Goal: Information Seeking & Learning: Check status

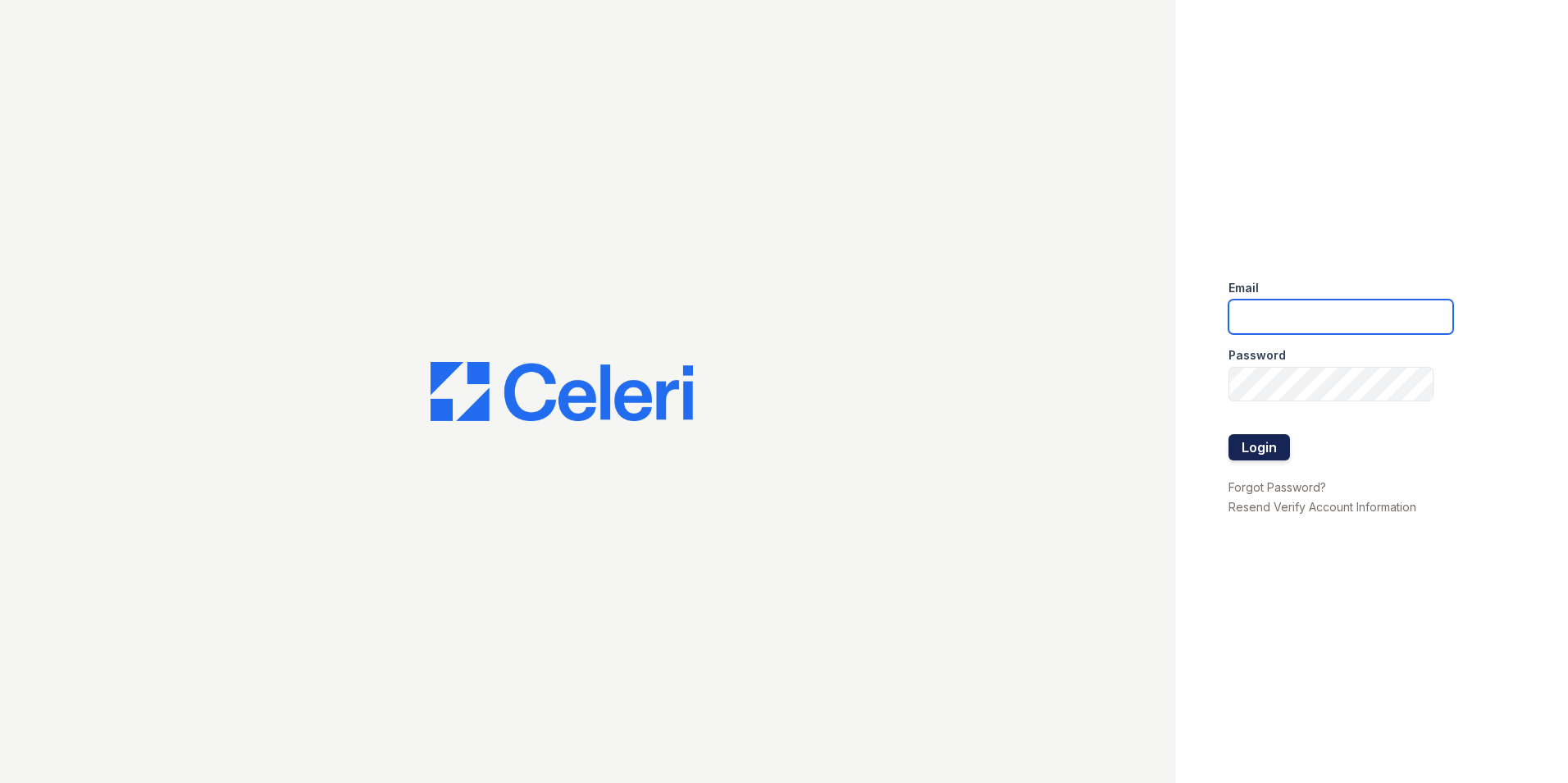
type input "longhorn1@cafmanagement.com"
drag, startPoint x: 1256, startPoint y: 435, endPoint x: 1250, endPoint y: 446, distance: 12.5
click at [1254, 442] on button "Login" at bounding box center [1259, 447] width 61 height 27
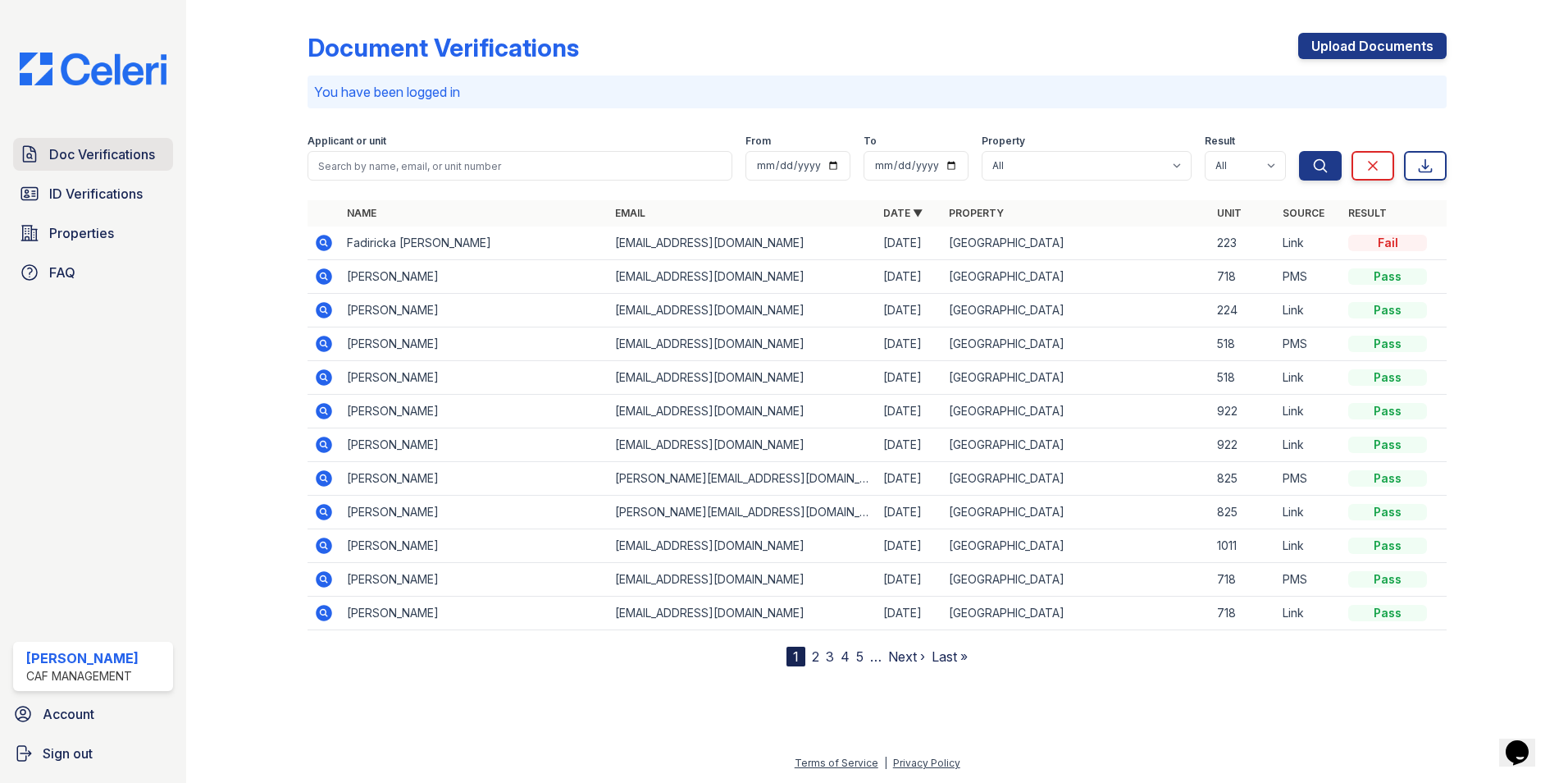
click at [63, 147] on span "Doc Verifications" at bounding box center [101, 155] width 106 height 20
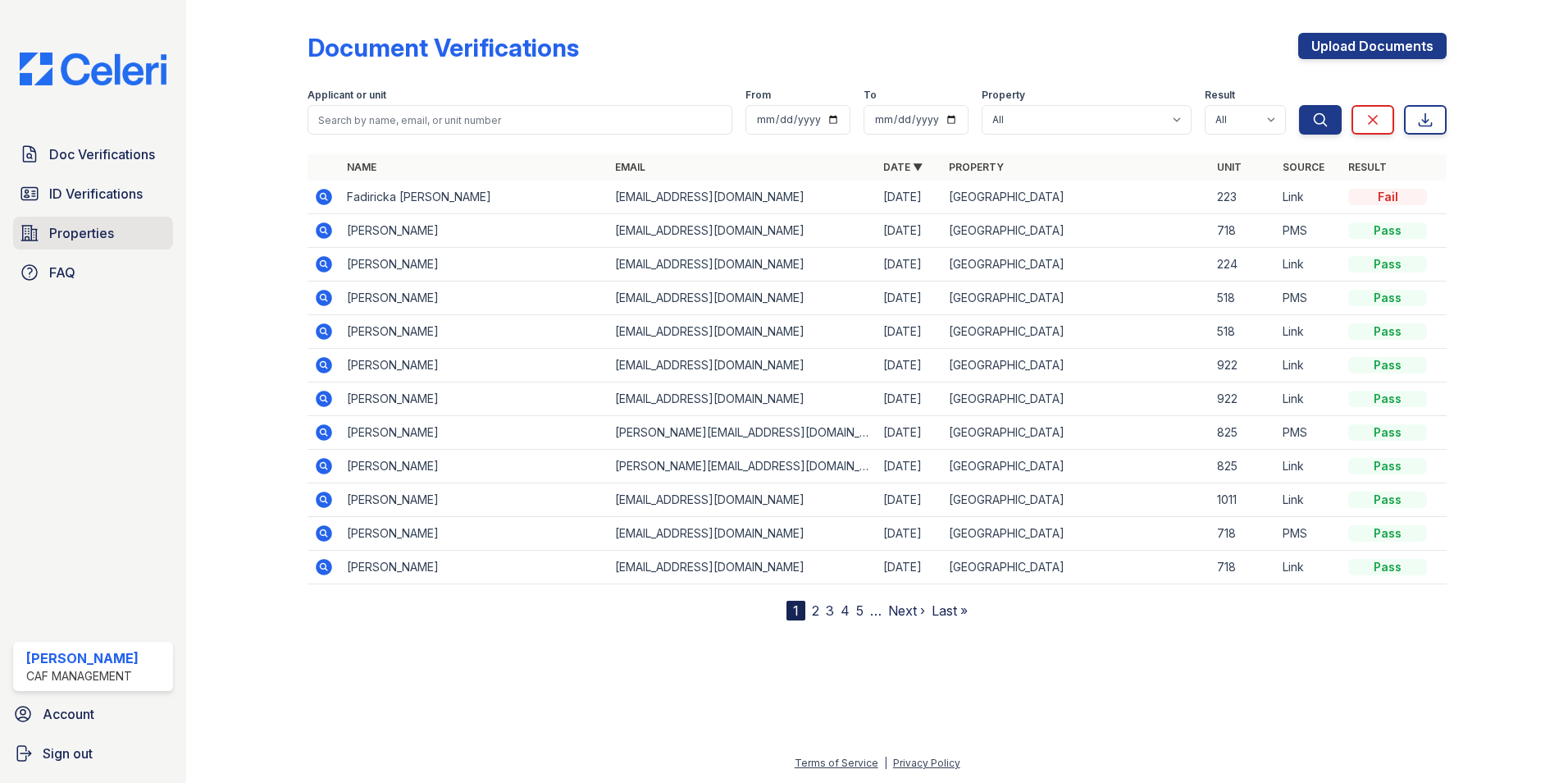
click at [80, 232] on span "Properties" at bounding box center [81, 233] width 65 height 20
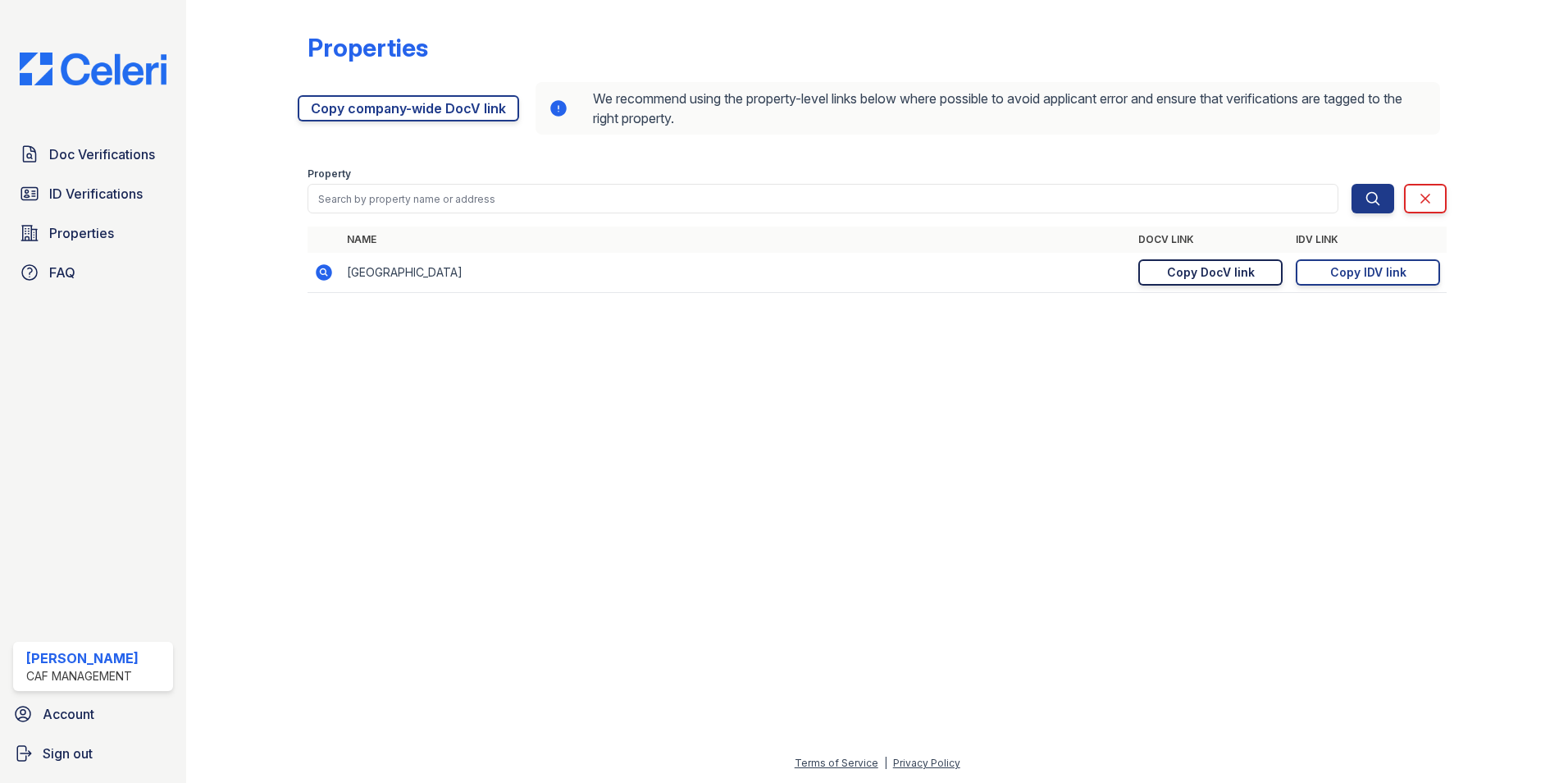
click at [1217, 274] on div "Copy DocV link" at bounding box center [1211, 273] width 88 height 17
click at [87, 193] on span "ID Verifications" at bounding box center [96, 194] width 94 height 20
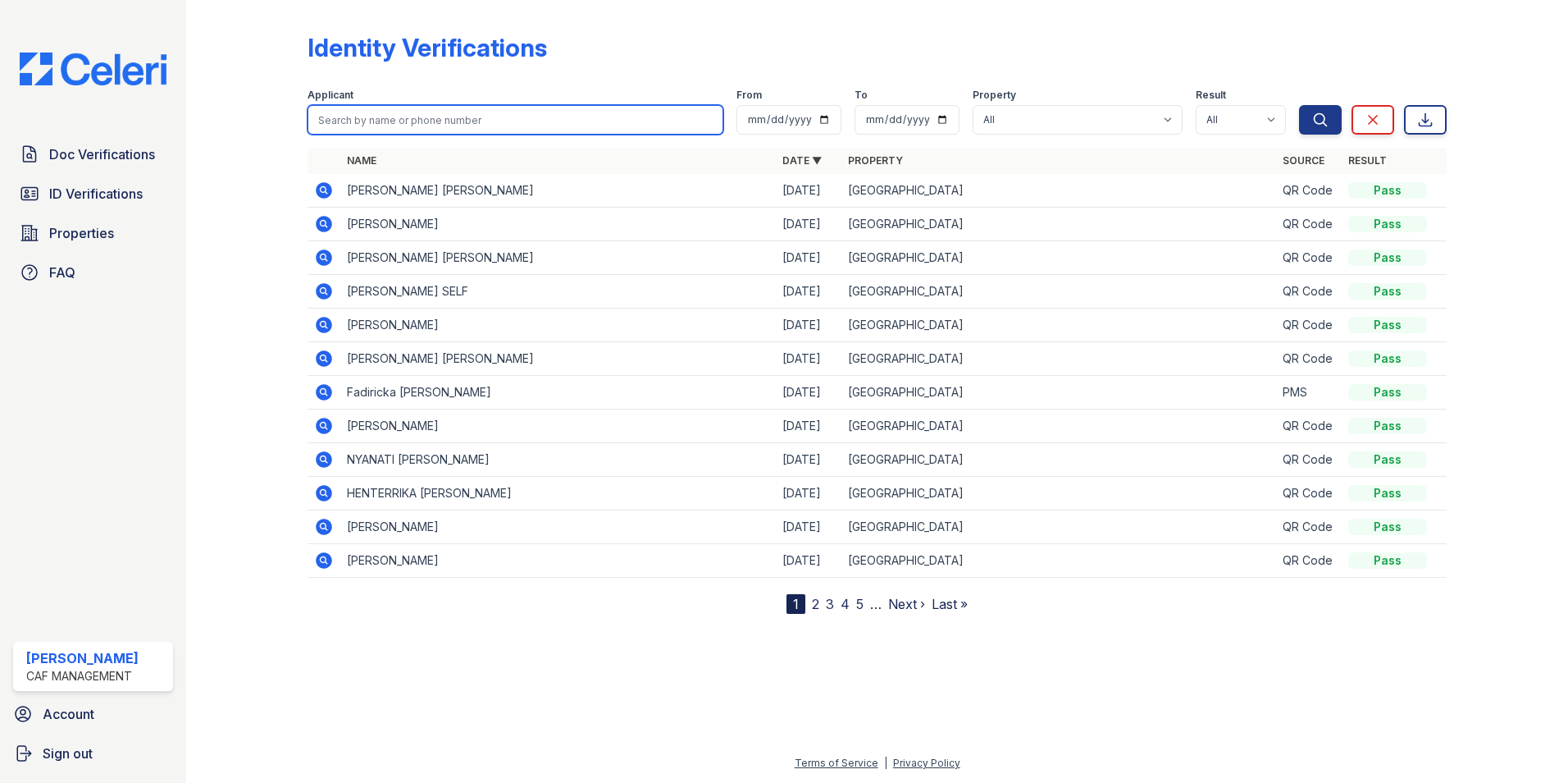
click at [362, 126] on input "search" at bounding box center [515, 120] width 415 height 30
type input "[PERSON_NAME]"
click at [1299, 105] on button "Search" at bounding box center [1320, 120] width 42 height 30
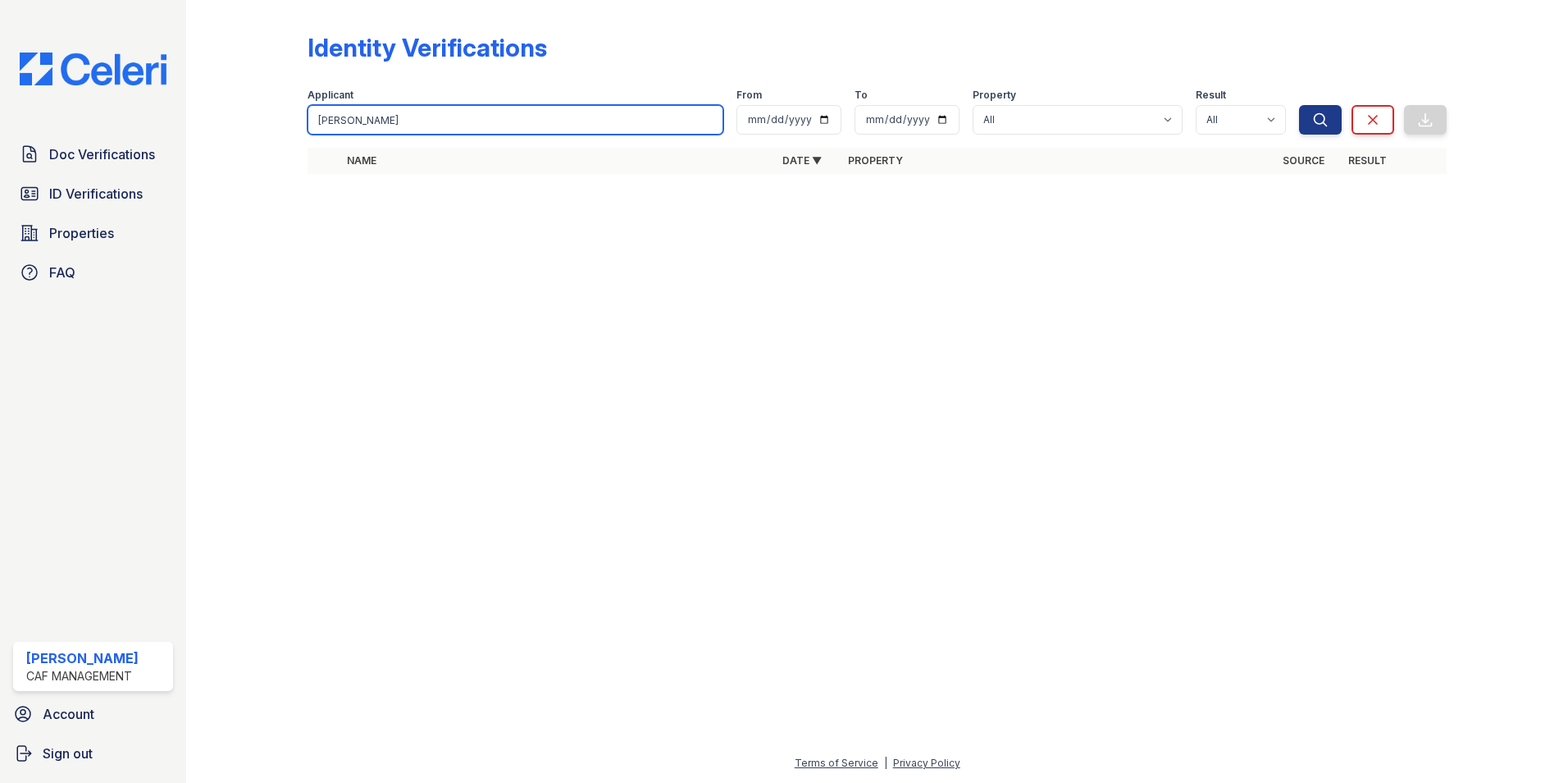
type input "[PERSON_NAME]"
click at [1299, 105] on button "Search" at bounding box center [1320, 120] width 42 height 30
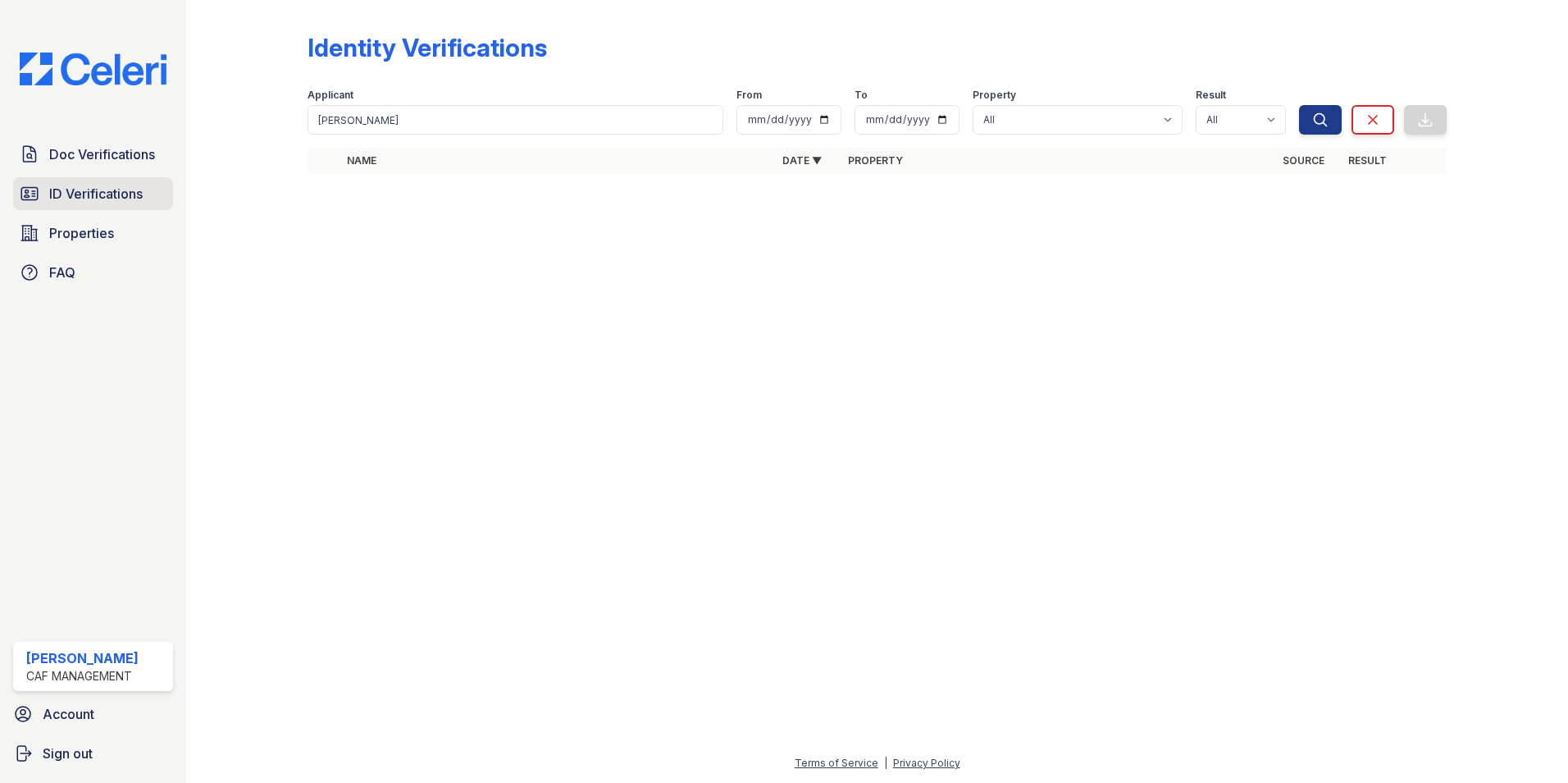
click at [66, 193] on span "ID Verifications" at bounding box center [96, 194] width 94 height 20
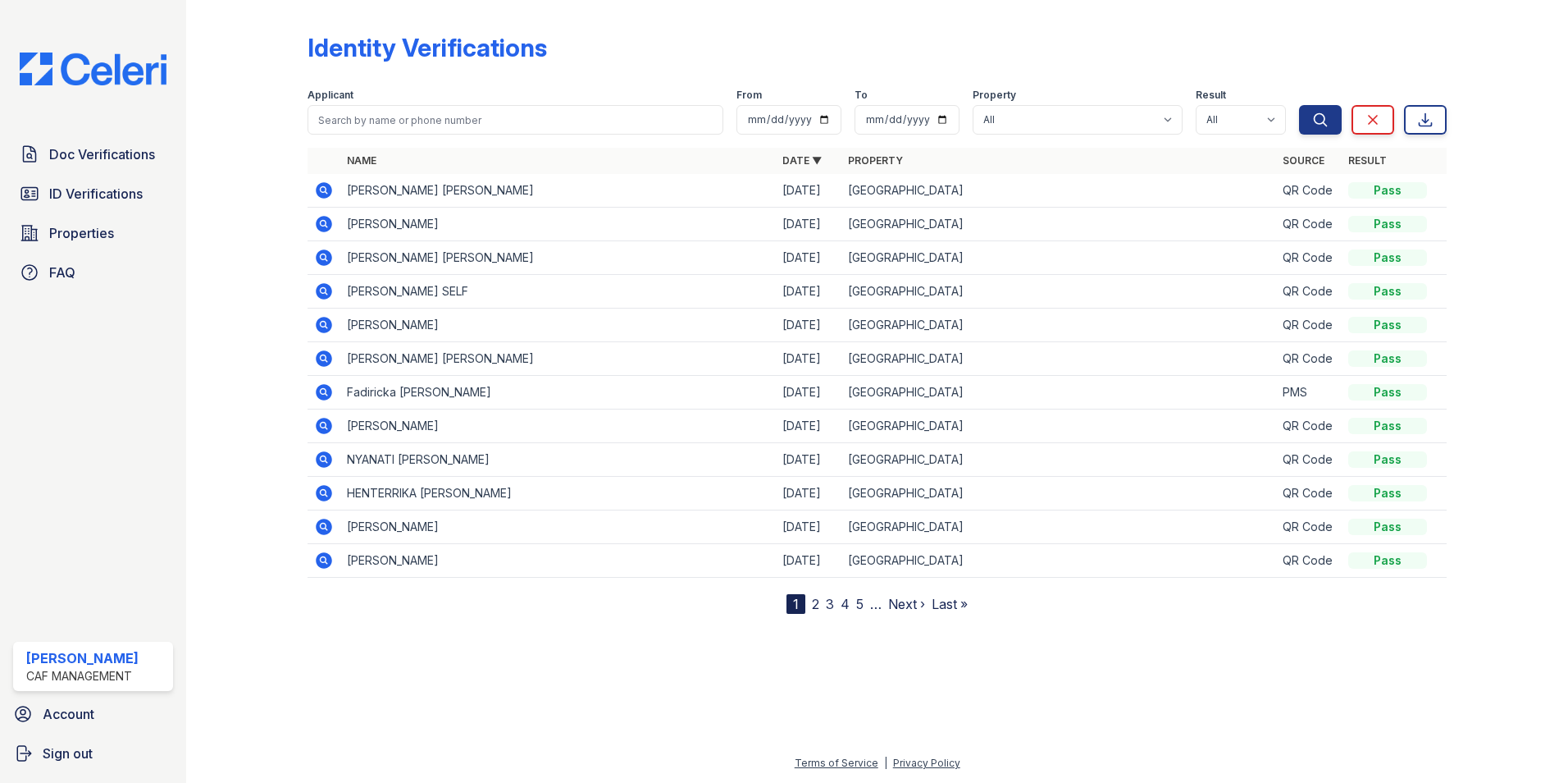
click at [908, 605] on link "Next ›" at bounding box center [907, 604] width 37 height 17
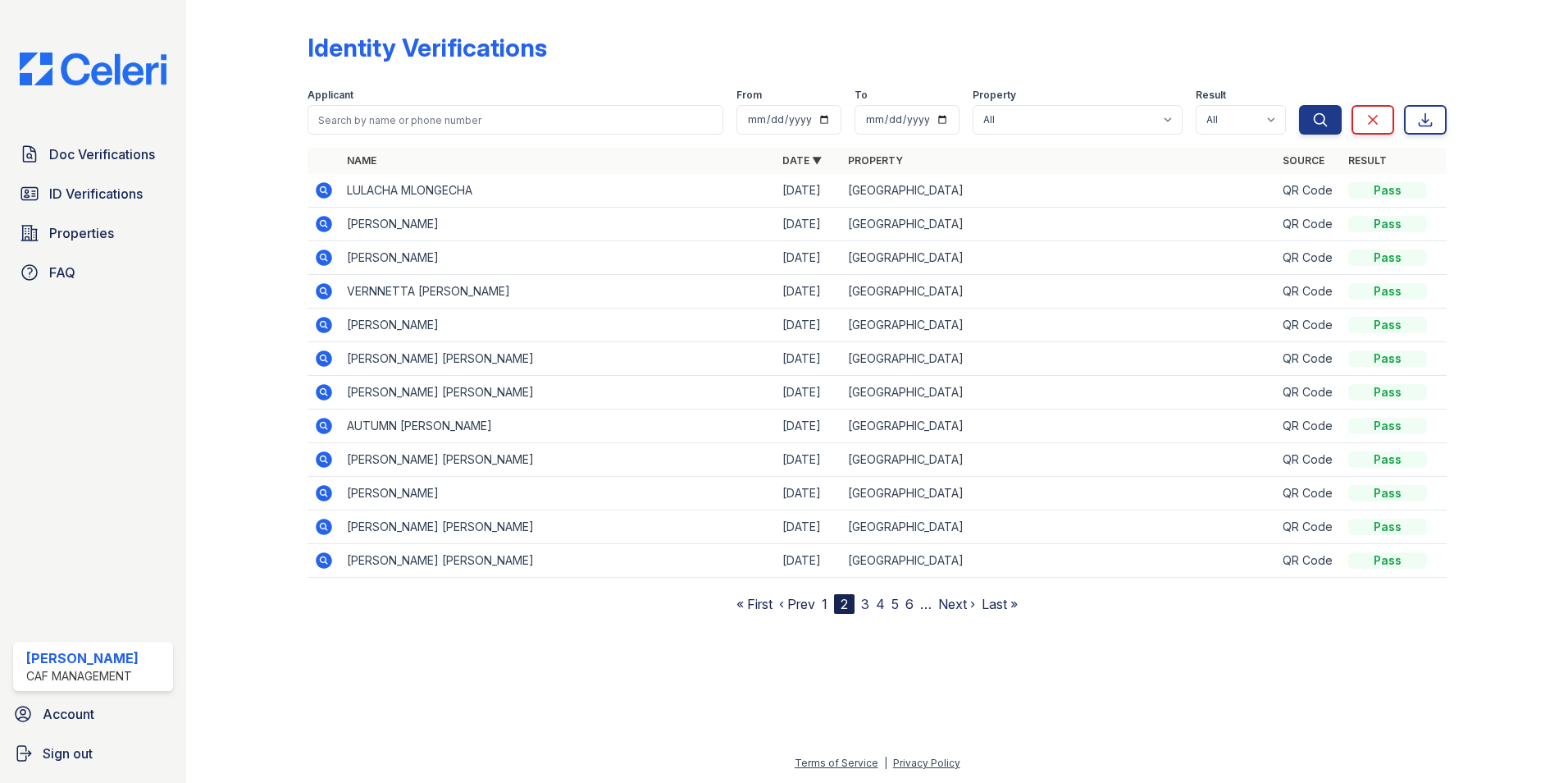
click at [908, 605] on link "6" at bounding box center [910, 604] width 8 height 17
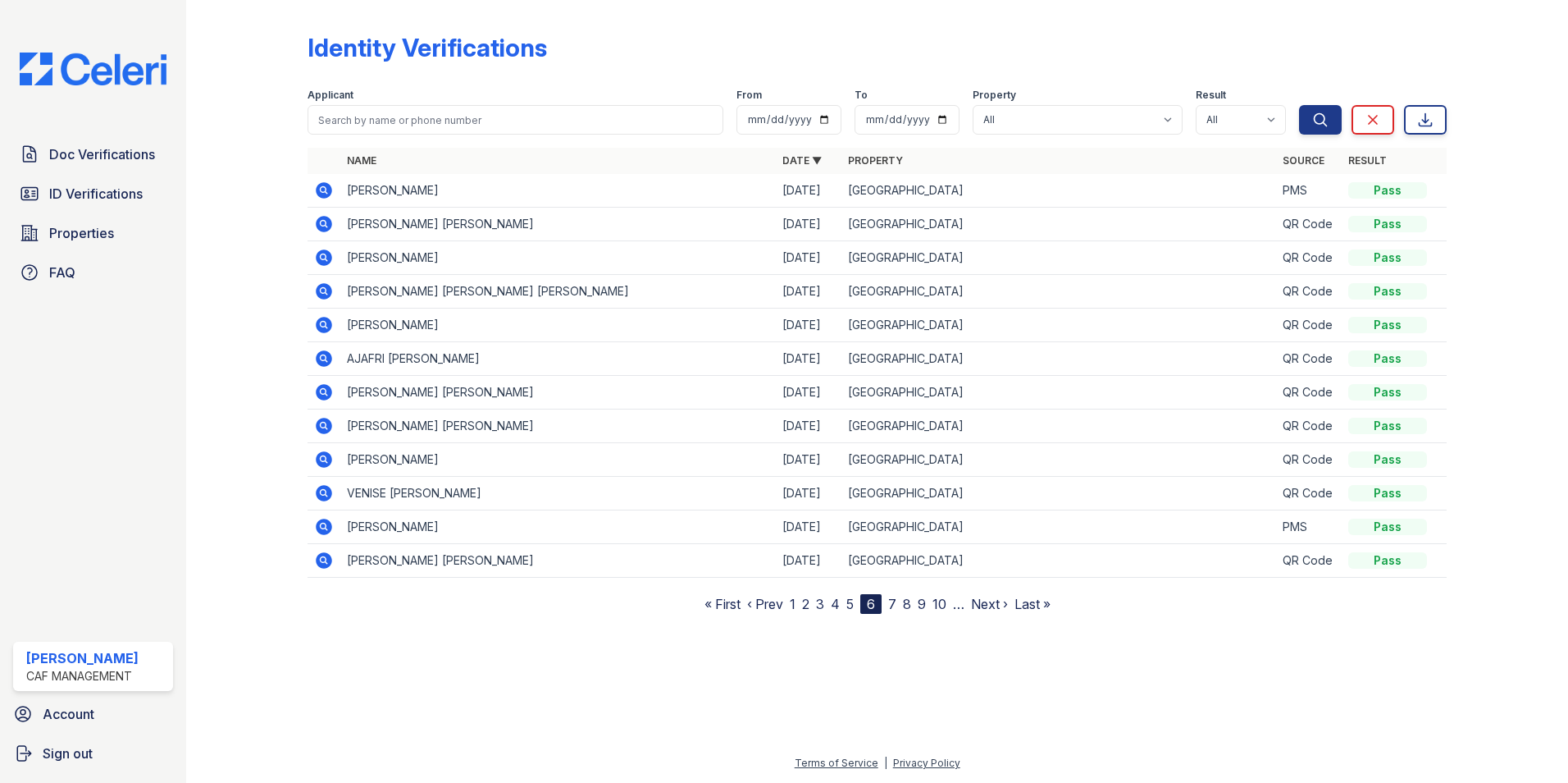
click at [981, 604] on link "Next ›" at bounding box center [990, 604] width 37 height 17
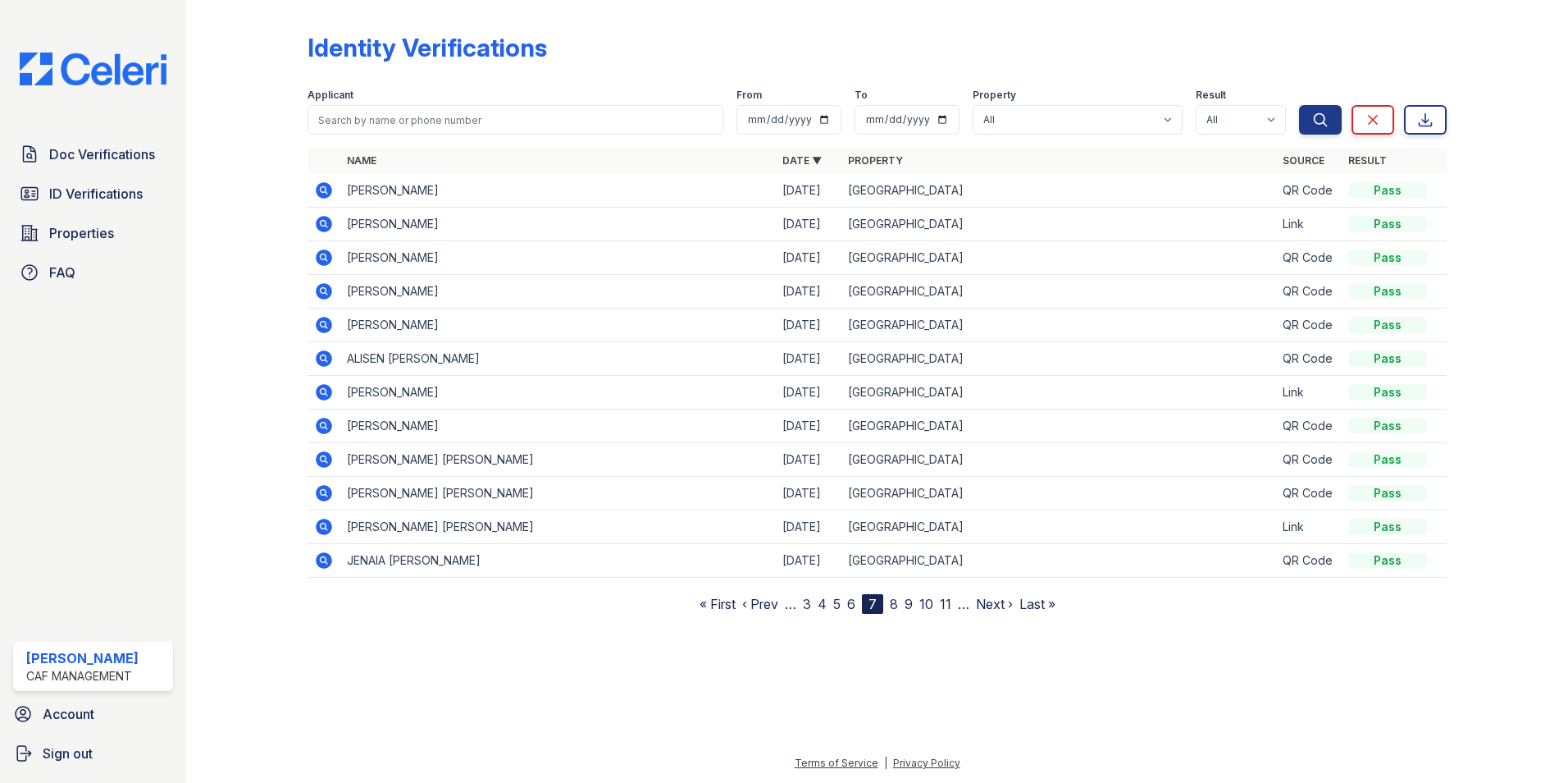
click at [981, 604] on link "Next ›" at bounding box center [995, 604] width 37 height 17
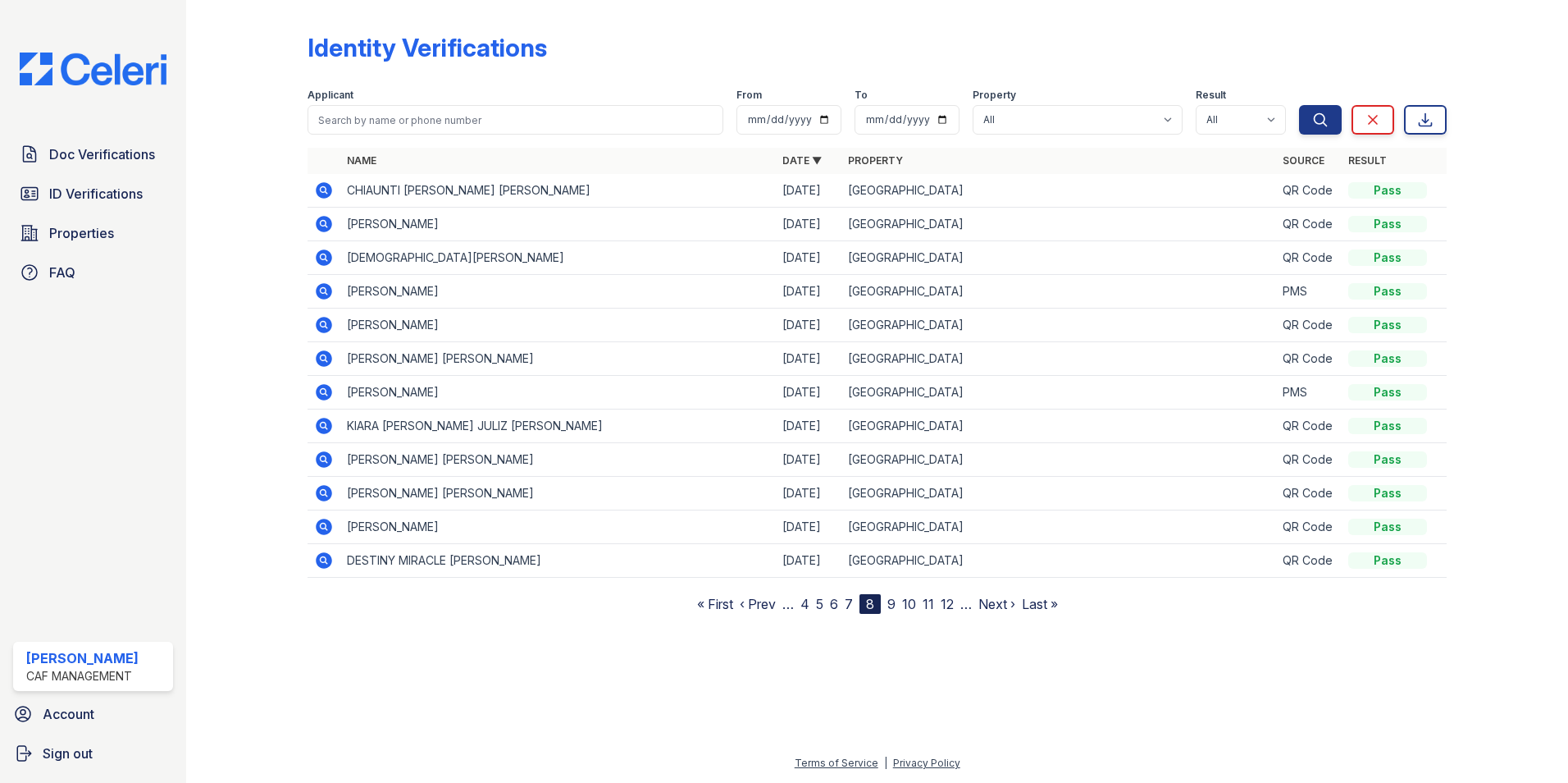
click at [981, 604] on link "Next ›" at bounding box center [996, 604] width 37 height 17
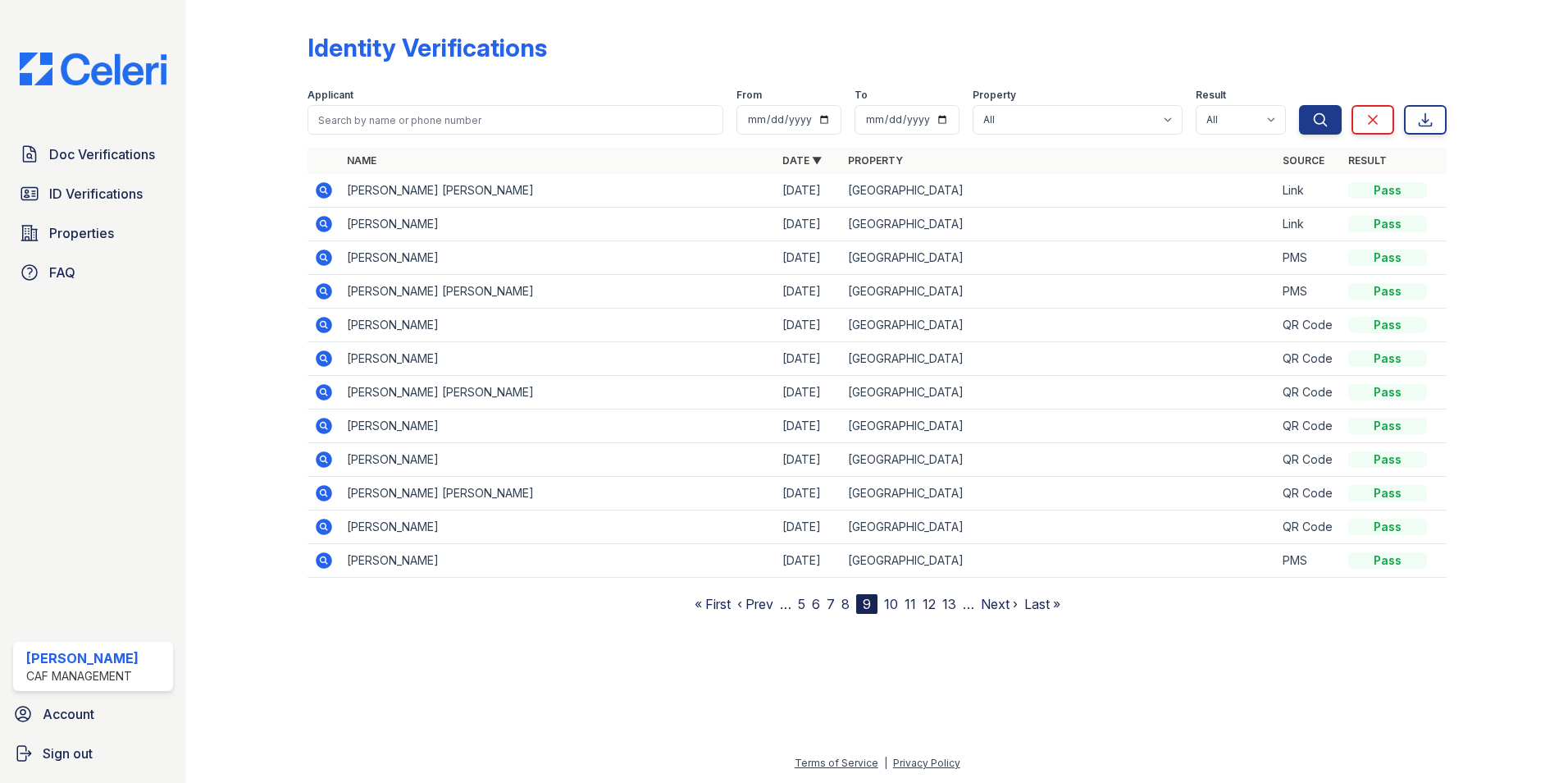
click at [848, 605] on link "8" at bounding box center [846, 604] width 8 height 17
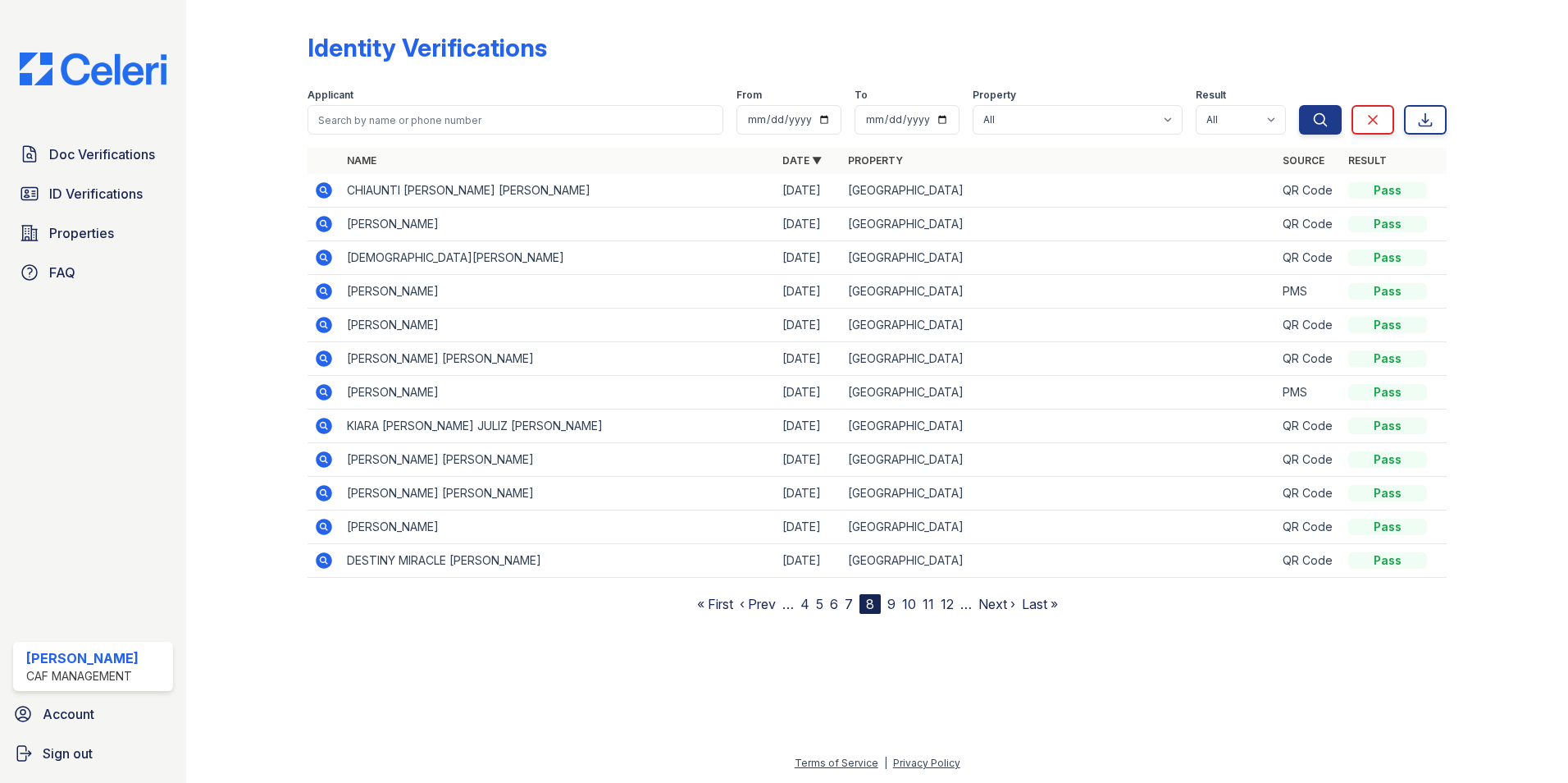
click at [852, 604] on link "7" at bounding box center [849, 604] width 8 height 17
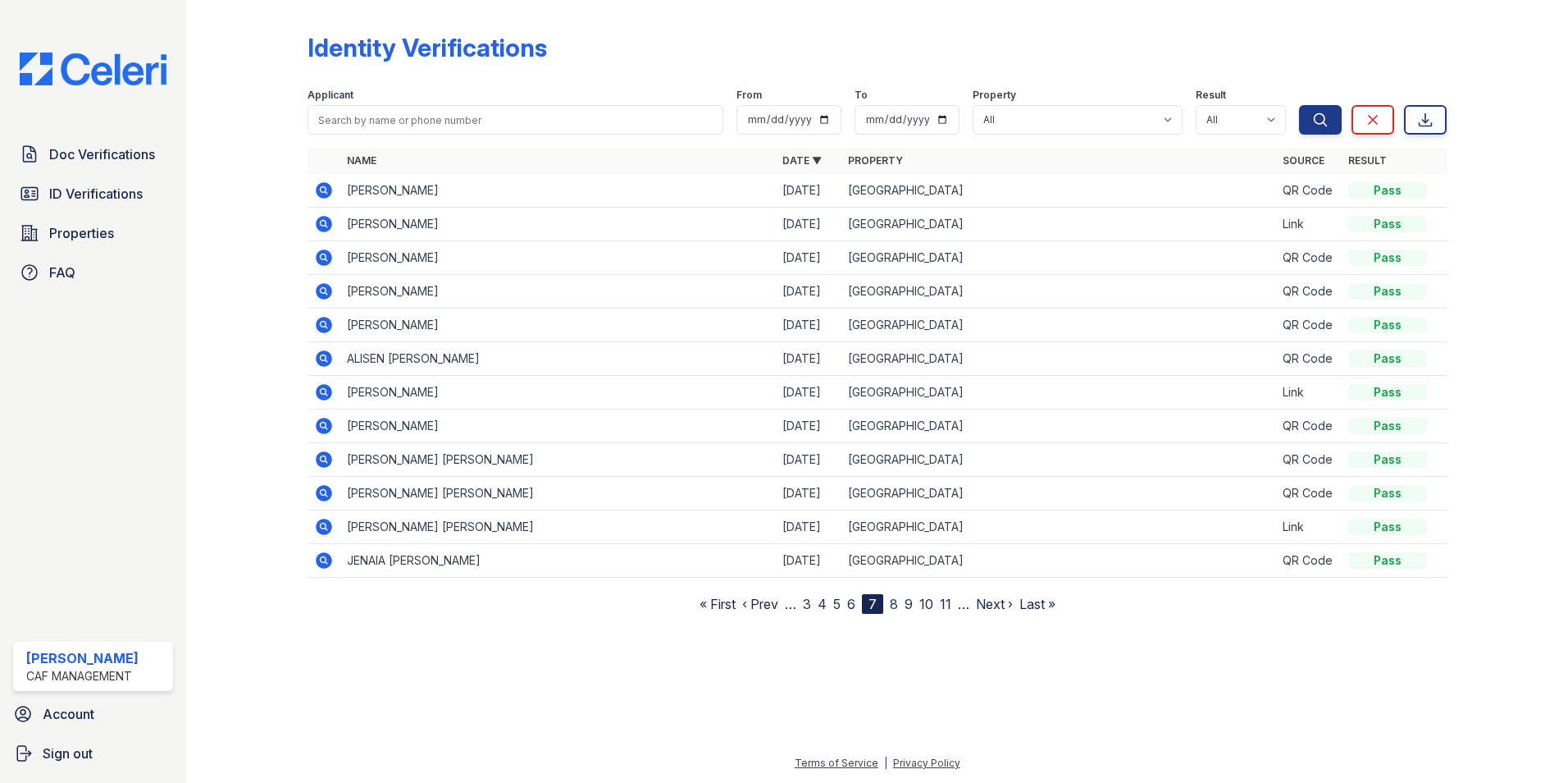
click at [851, 604] on link "6" at bounding box center [852, 604] width 8 height 17
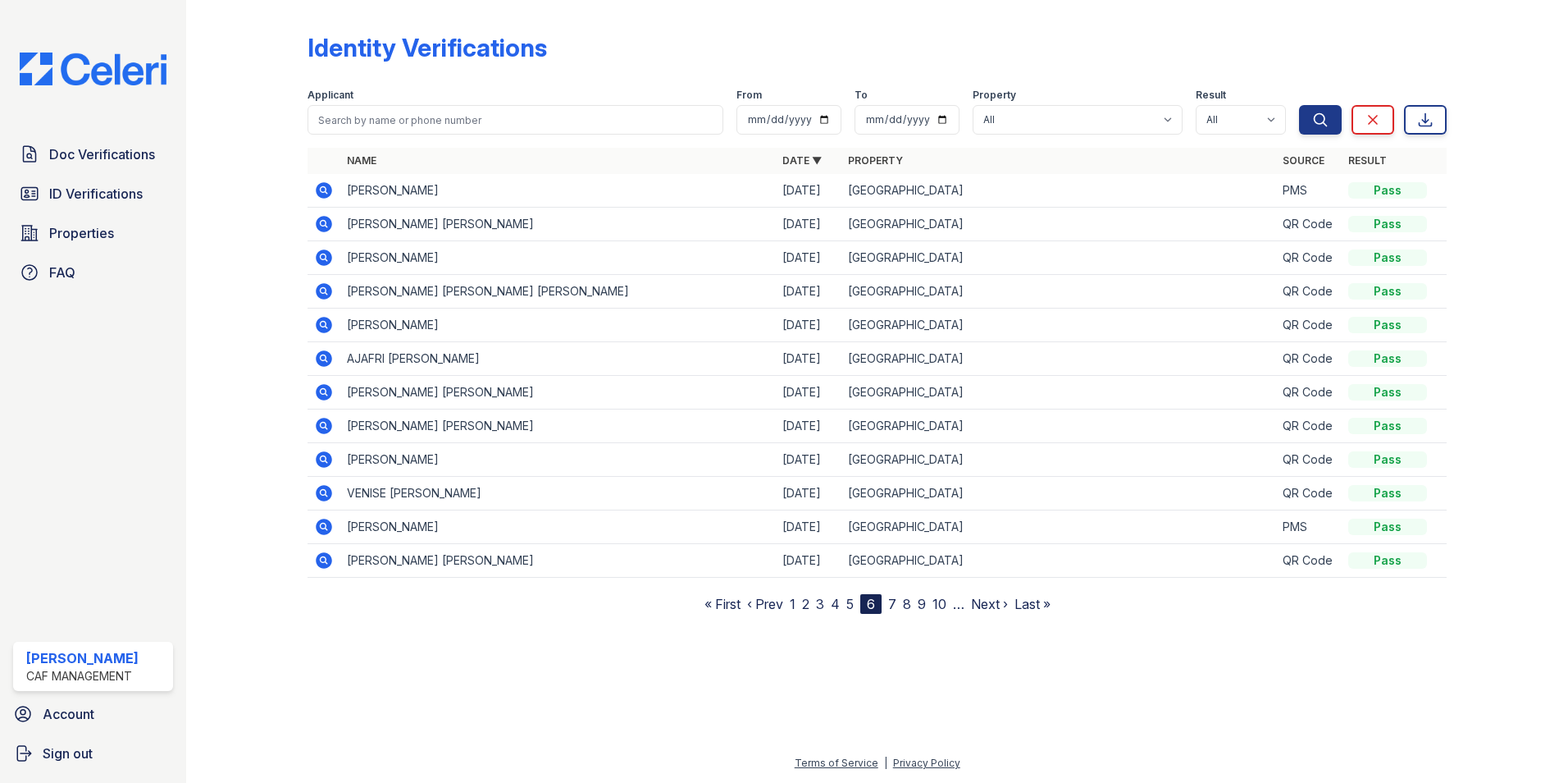
click at [851, 604] on link "5" at bounding box center [850, 604] width 7 height 17
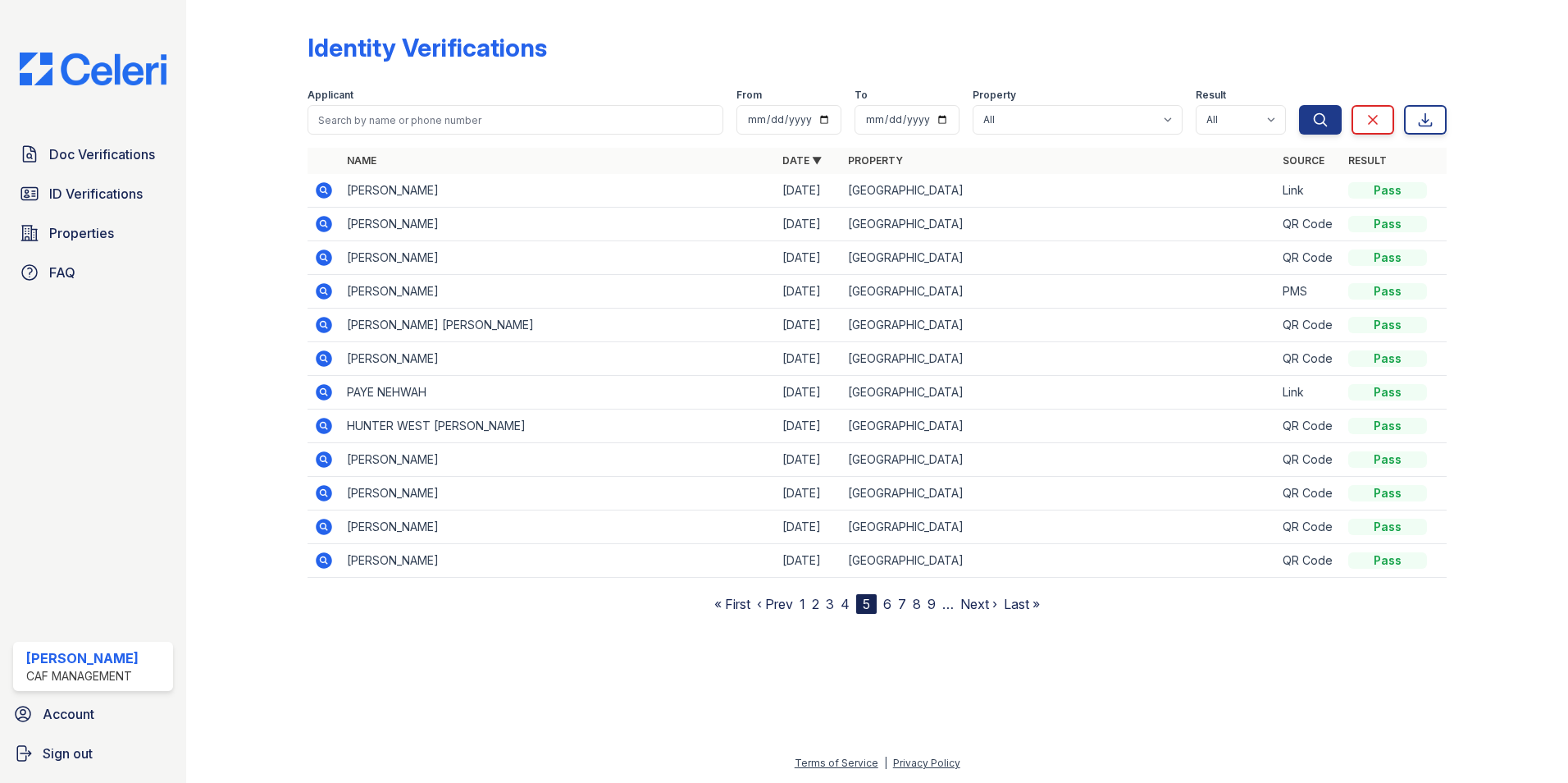
click at [847, 604] on link "4" at bounding box center [845, 604] width 9 height 17
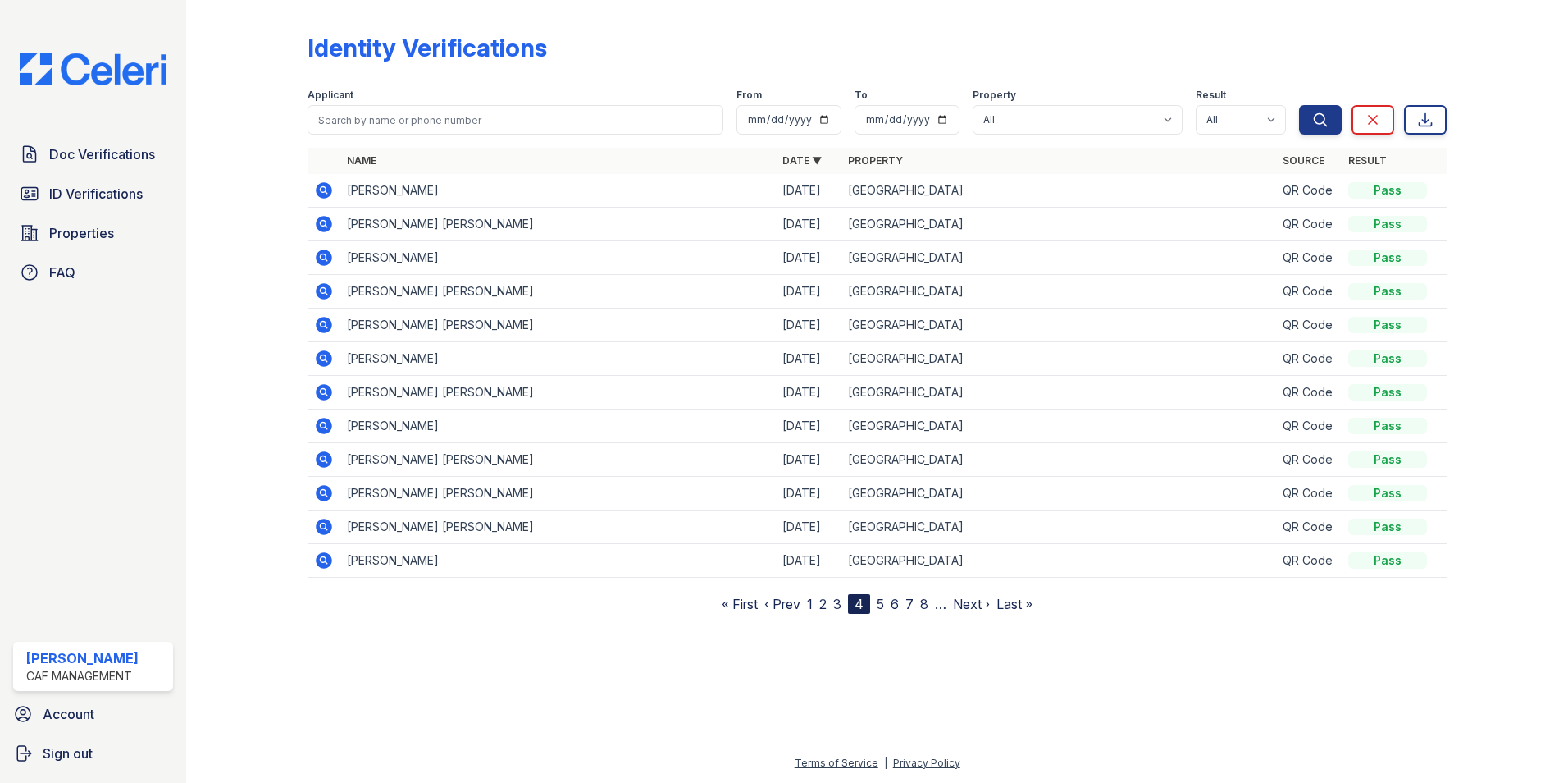
click at [841, 604] on link "3" at bounding box center [838, 604] width 8 height 17
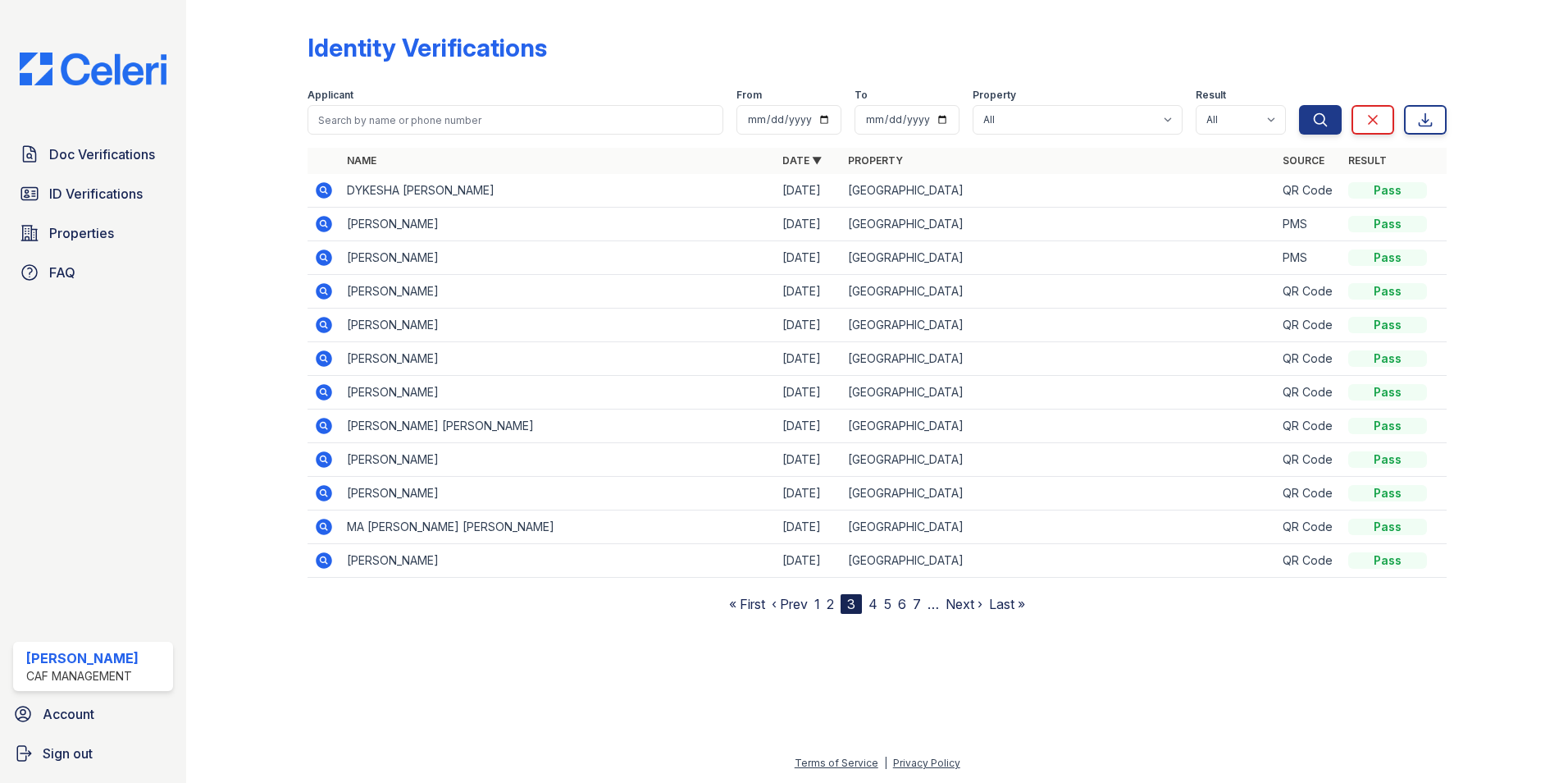
click at [834, 606] on link "2" at bounding box center [830, 604] width 7 height 17
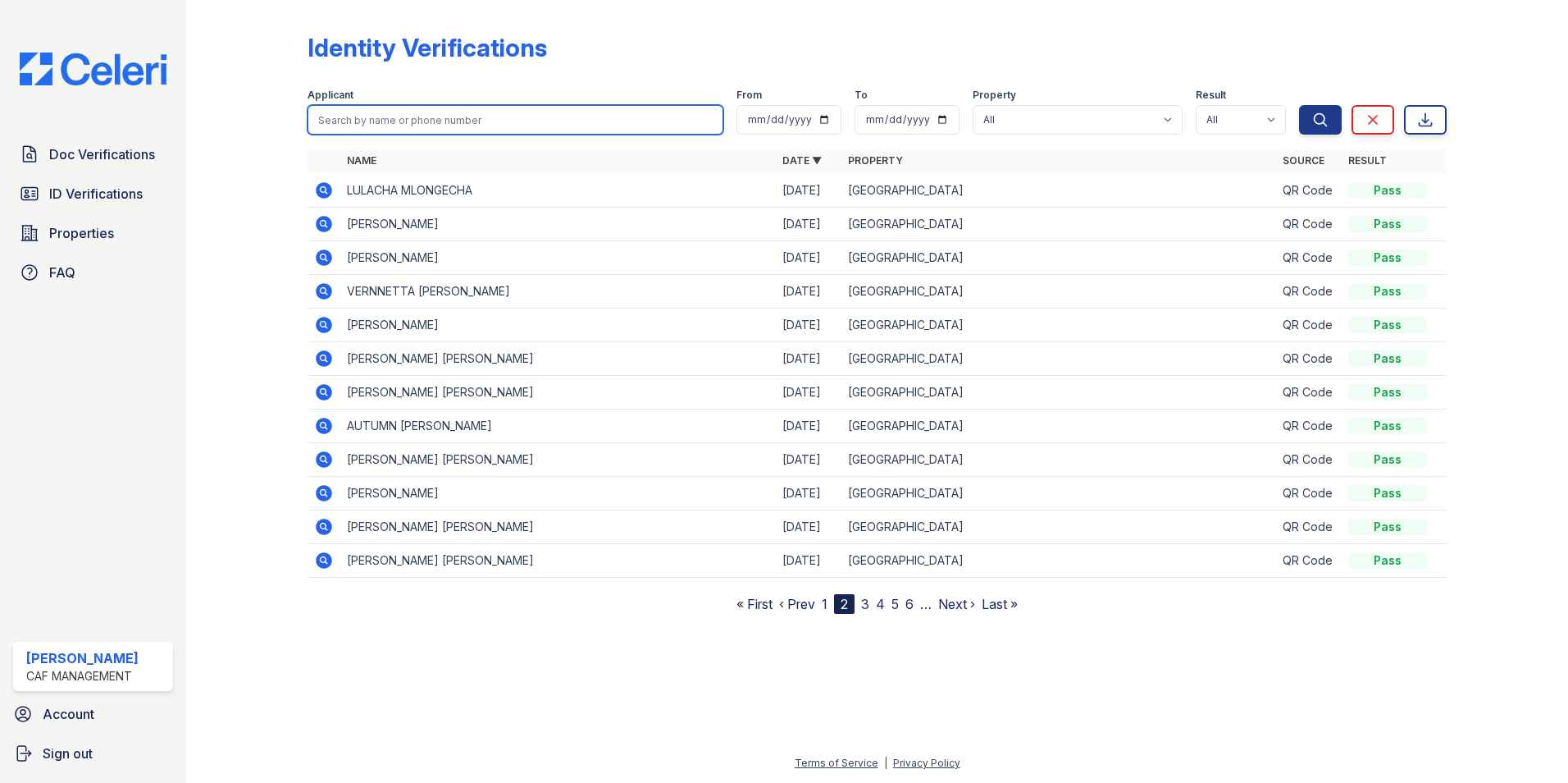
click at [328, 127] on input "search" at bounding box center [515, 120] width 415 height 30
type input "[PERSON_NAME]"
click at [1299, 105] on button "Search" at bounding box center [1320, 120] width 42 height 30
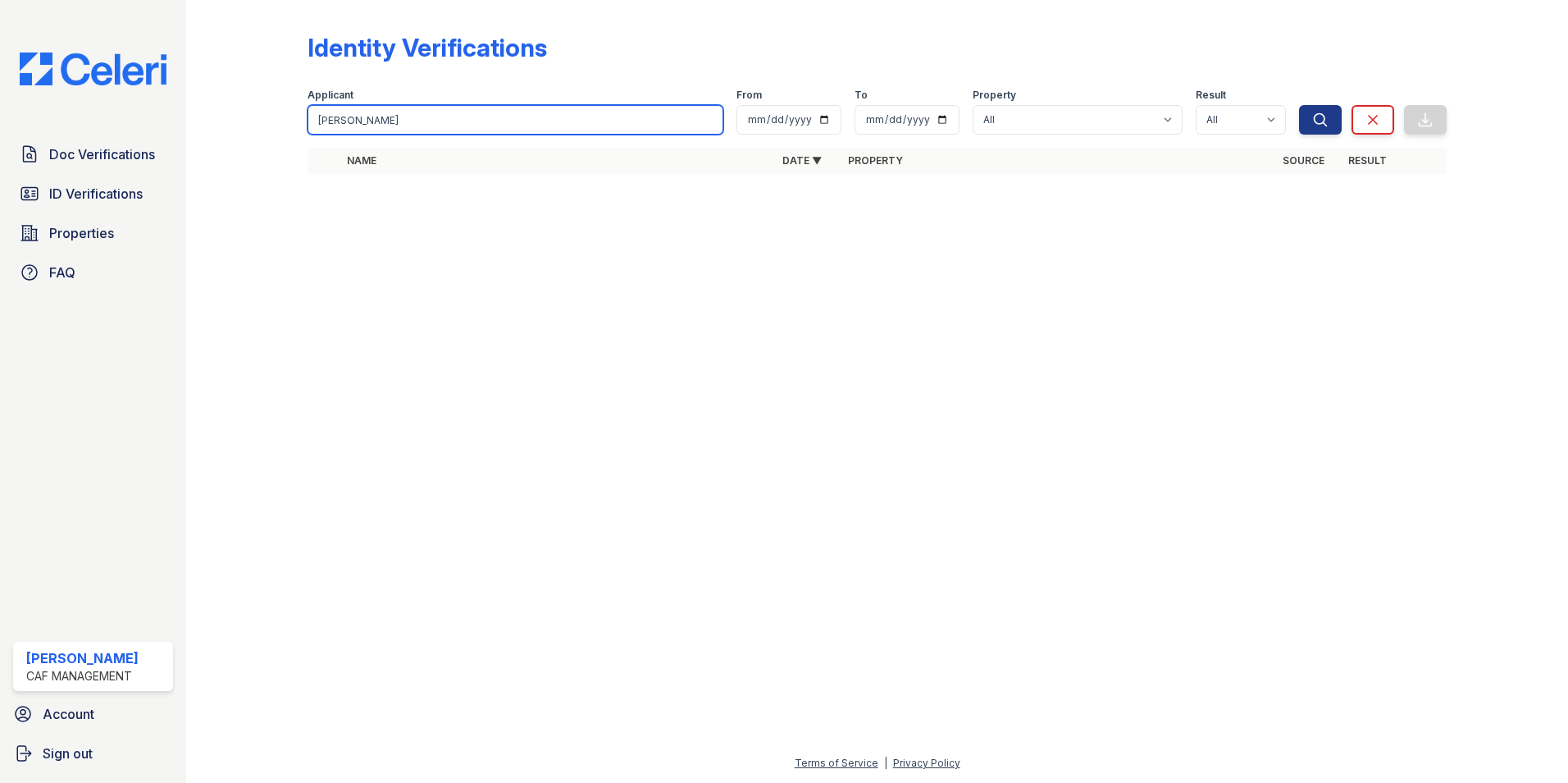
type input "[PERSON_NAME]"
click at [1299, 105] on button "Search" at bounding box center [1320, 120] width 42 height 30
